Goal: Task Accomplishment & Management: Manage account settings

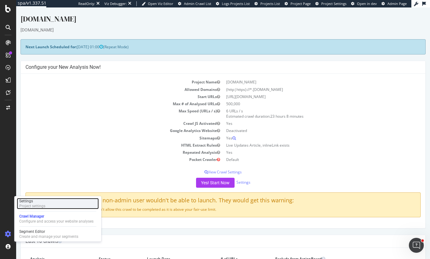
click at [31, 200] on div "Settings" at bounding box center [32, 200] width 26 height 5
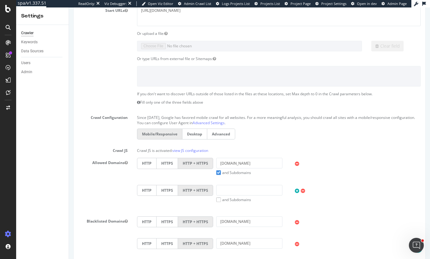
scroll to position [60, 0]
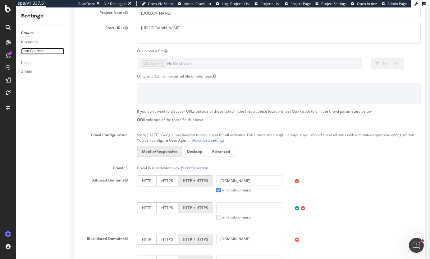
click at [33, 51] on div "Data Sources" at bounding box center [32, 51] width 22 height 7
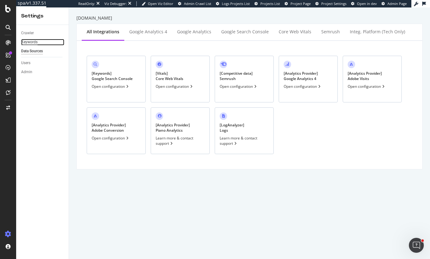
click at [32, 43] on div "Keywords" at bounding box center [29, 42] width 16 height 7
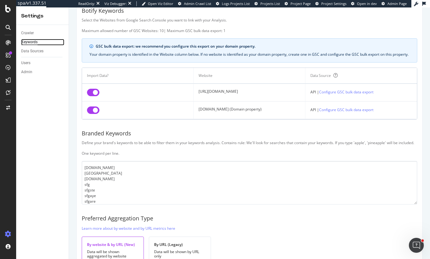
scroll to position [31, 0]
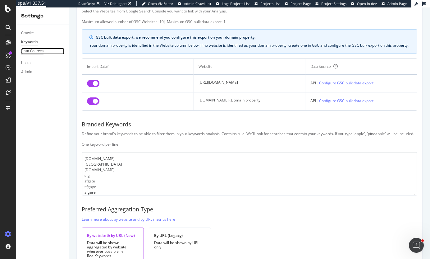
click at [34, 50] on div "Data Sources" at bounding box center [32, 51] width 22 height 7
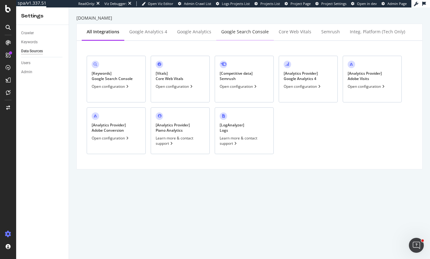
click at [229, 33] on div "Google Search Console" at bounding box center [245, 32] width 48 height 6
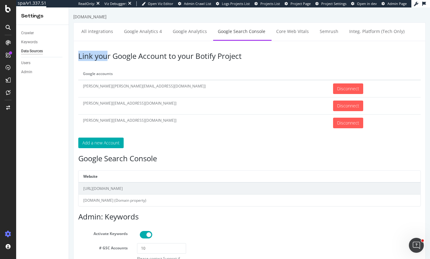
drag, startPoint x: 169, startPoint y: 59, endPoint x: 225, endPoint y: 63, distance: 55.8
click at [225, 63] on div "Link your Google Account to your Botify Project Google accounts [PERSON_NAME][[…" at bounding box center [249, 168] width 353 height 254
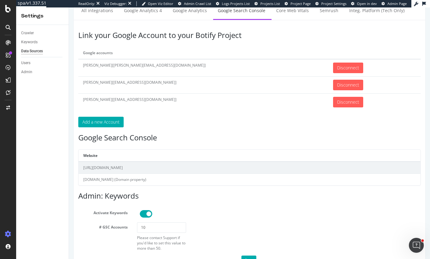
scroll to position [43, 0]
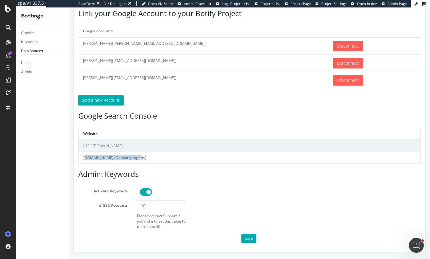
drag, startPoint x: 101, startPoint y: 160, endPoint x: 170, endPoint y: 156, distance: 69.2
click at [169, 156] on td "[DOMAIN_NAME] (Domain property)" at bounding box center [250, 158] width 342 height 12
click at [170, 156] on td "[DOMAIN_NAME] (Domain property)" at bounding box center [250, 158] width 342 height 12
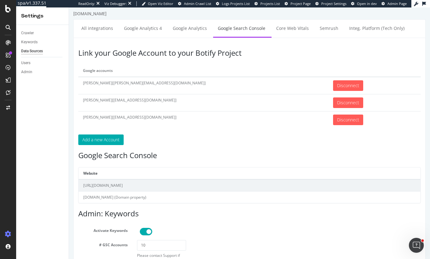
scroll to position [0, 0]
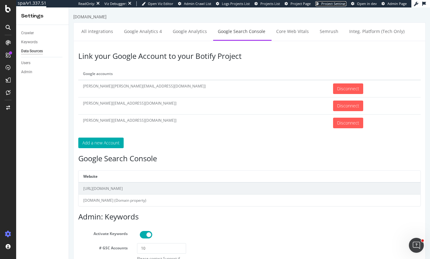
click at [340, 5] on span "Project Settings" at bounding box center [334, 3] width 25 height 5
drag, startPoint x: 90, startPoint y: 56, endPoint x: 152, endPoint y: 61, distance: 62.0
click at [126, 60] on h3 "Link your Google Account to your Botify Project" at bounding box center [249, 56] width 343 height 8
click at [152, 60] on h3 "Link your Google Account to your Botify Project" at bounding box center [249, 56] width 343 height 8
drag, startPoint x: 154, startPoint y: 54, endPoint x: 111, endPoint y: 58, distance: 43.7
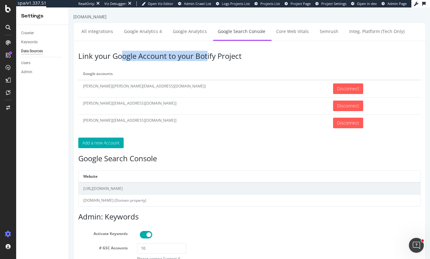
click at [119, 58] on h3 "Link your Google Account to your Botify Project" at bounding box center [249, 56] width 343 height 8
click at [108, 58] on h3 "Link your Google Account to your Botify Project" at bounding box center [249, 56] width 343 height 8
